Goal: Find specific fact: Find specific fact

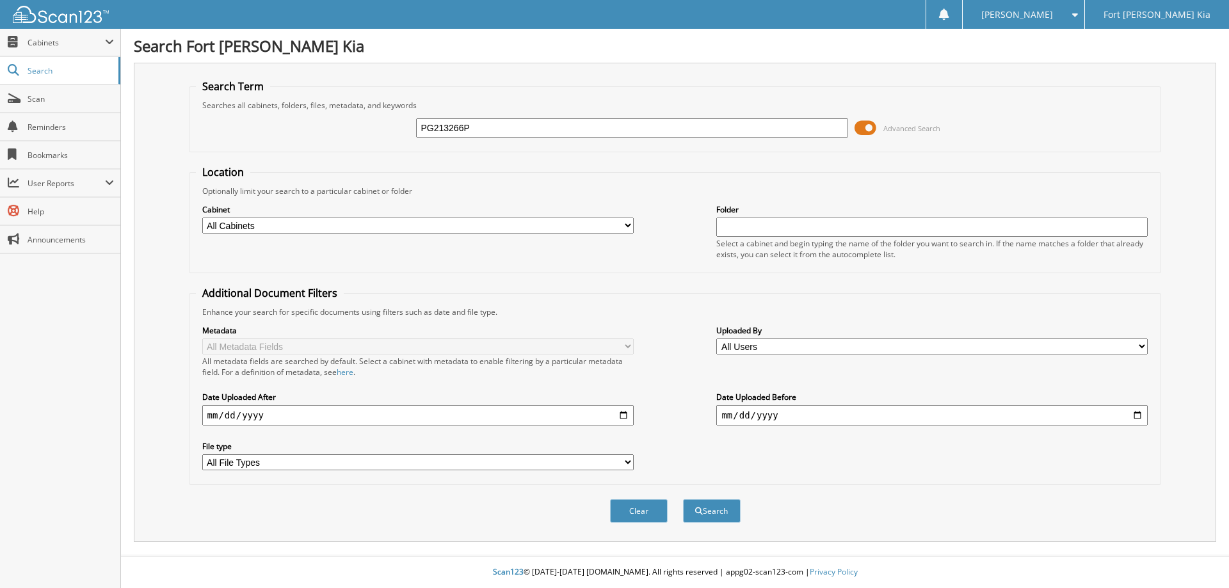
type input "PG213266P"
click at [683, 499] on button "Search" at bounding box center [712, 511] width 58 height 24
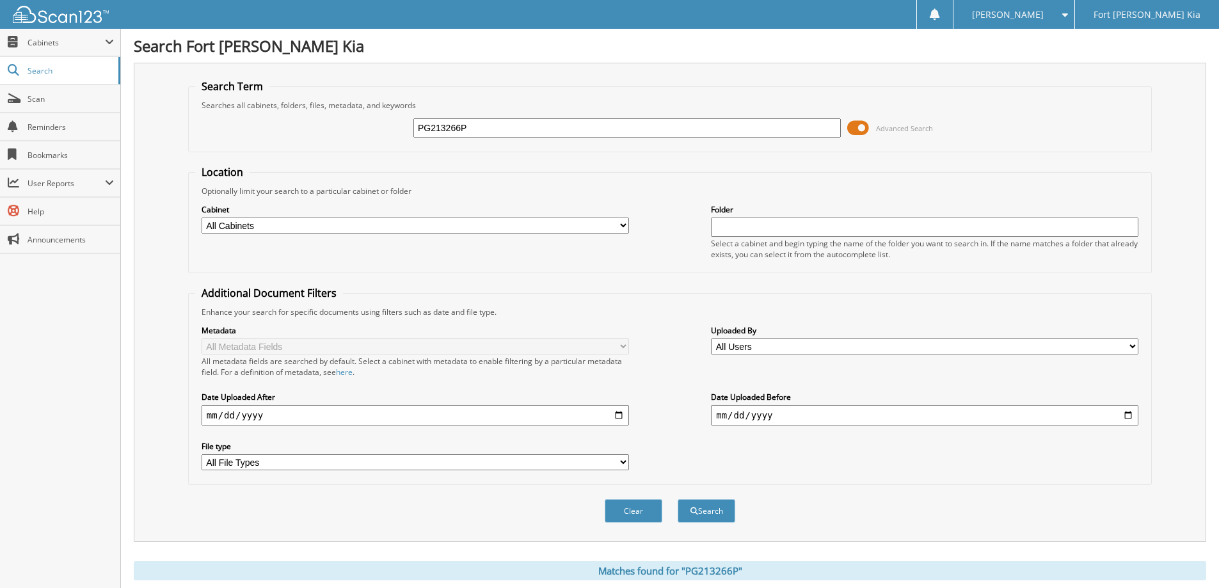
click at [856, 130] on span at bounding box center [858, 127] width 22 height 19
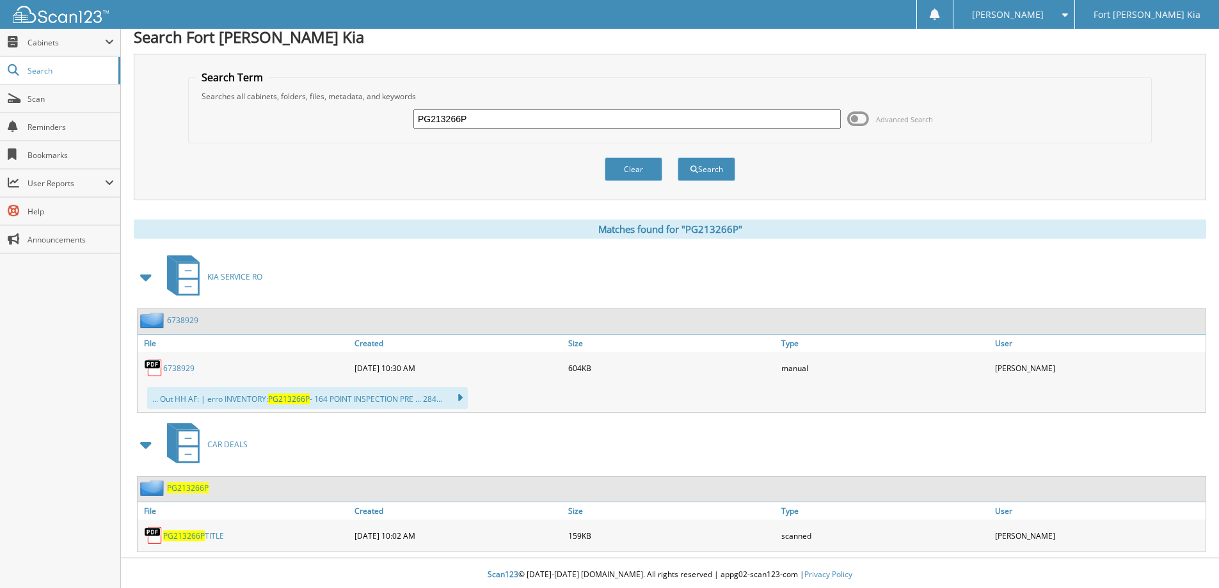
scroll to position [12, 0]
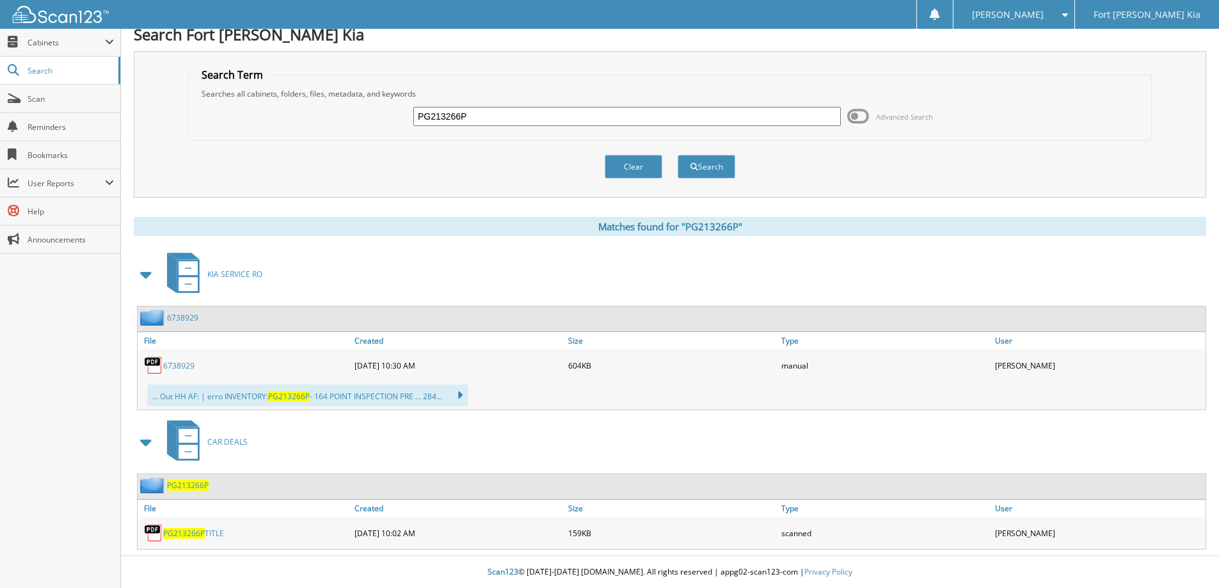
click at [133, 272] on div "Search Fort Collins Kia Search Term Searches all cabinets, folders, files, meta…" at bounding box center [670, 288] width 1098 height 600
click at [146, 276] on span at bounding box center [147, 274] width 18 height 23
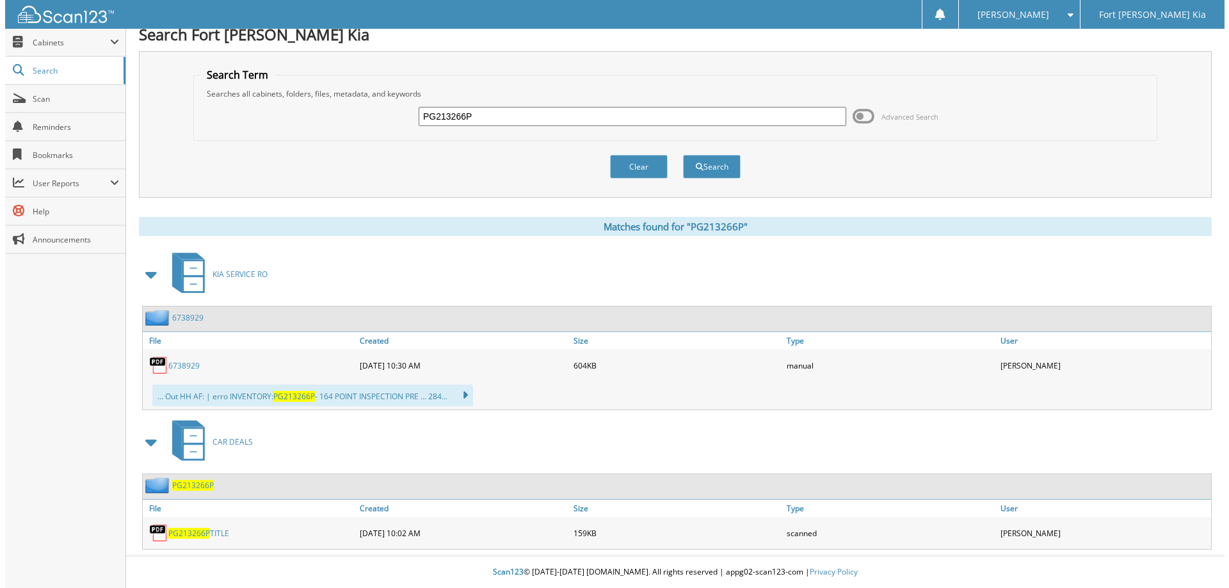
scroll to position [0, 0]
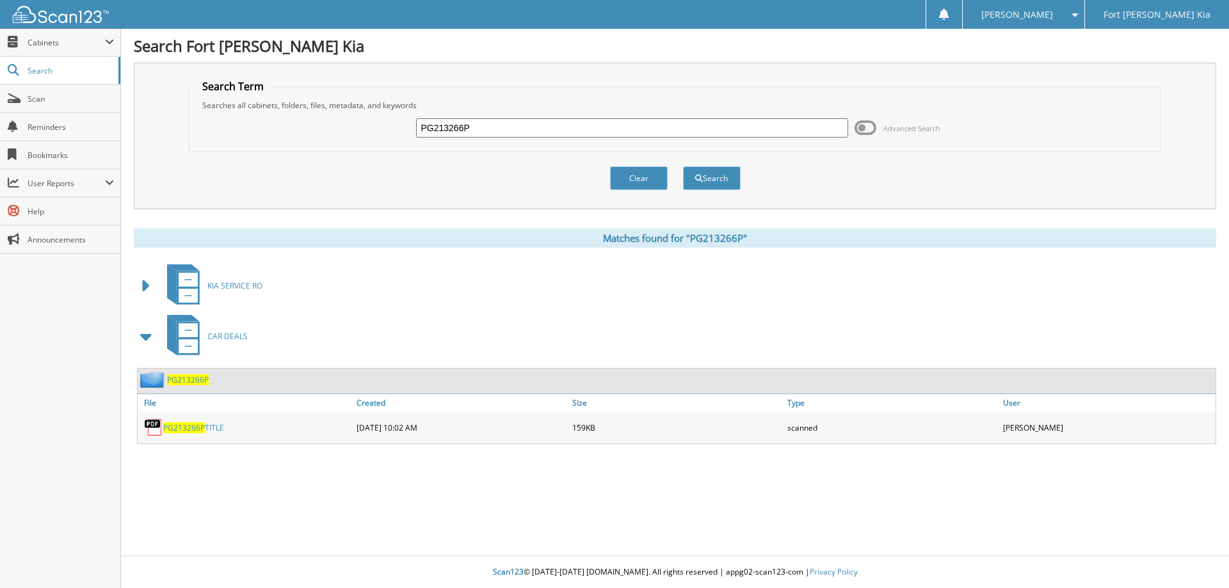
click at [200, 378] on span "PG213266P" at bounding box center [188, 379] width 42 height 11
